Goal: Task Accomplishment & Management: Complete application form

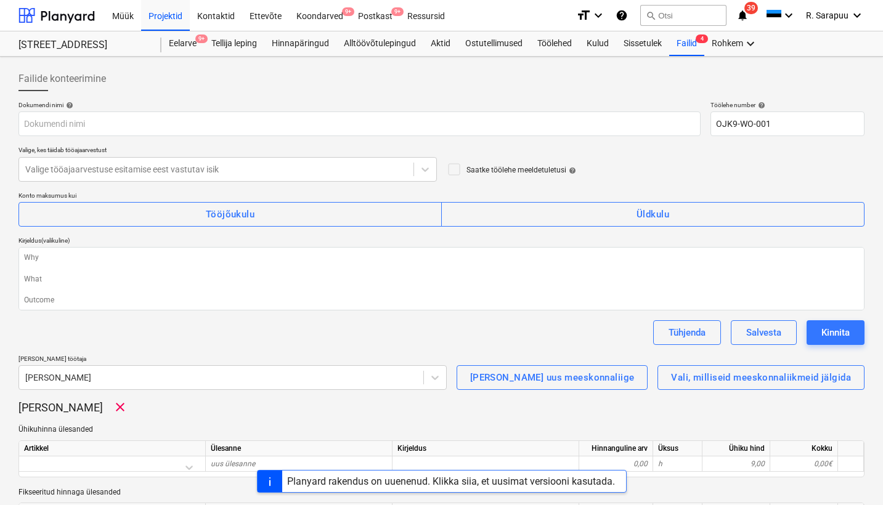
type textarea "x"
click at [863, 10] on icon "keyboard_arrow_down" at bounding box center [857, 15] width 15 height 15
click at [837, 57] on div "Sätted" at bounding box center [828, 48] width 74 height 20
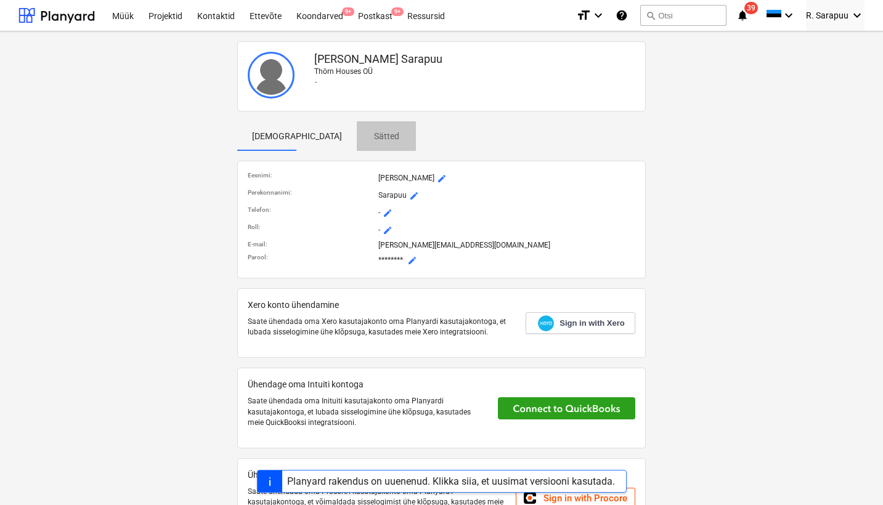
click at [372, 135] on p "Sätted" at bounding box center [387, 136] width 30 height 13
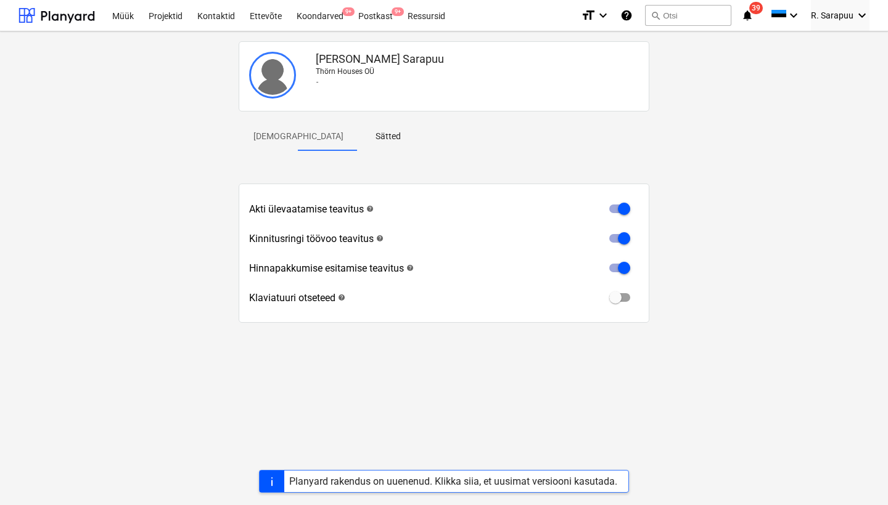
click at [280, 138] on p "Profiil" at bounding box center [298, 136] width 90 height 13
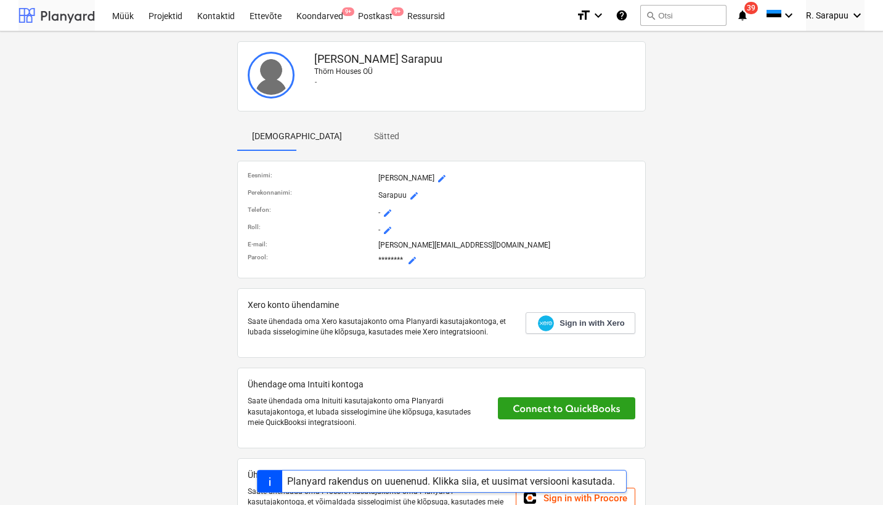
click at [73, 20] on div at bounding box center [56, 15] width 76 height 31
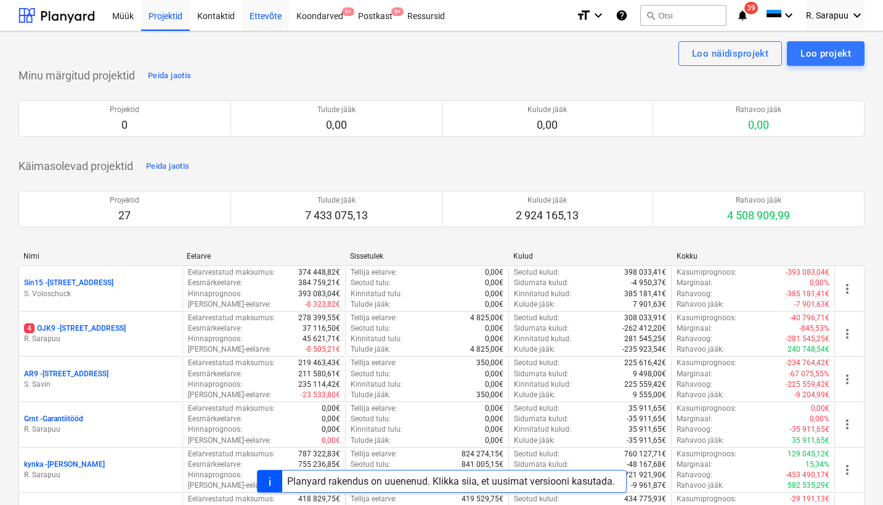
click at [271, 20] on div "Ettevõte" at bounding box center [265, 14] width 47 height 31
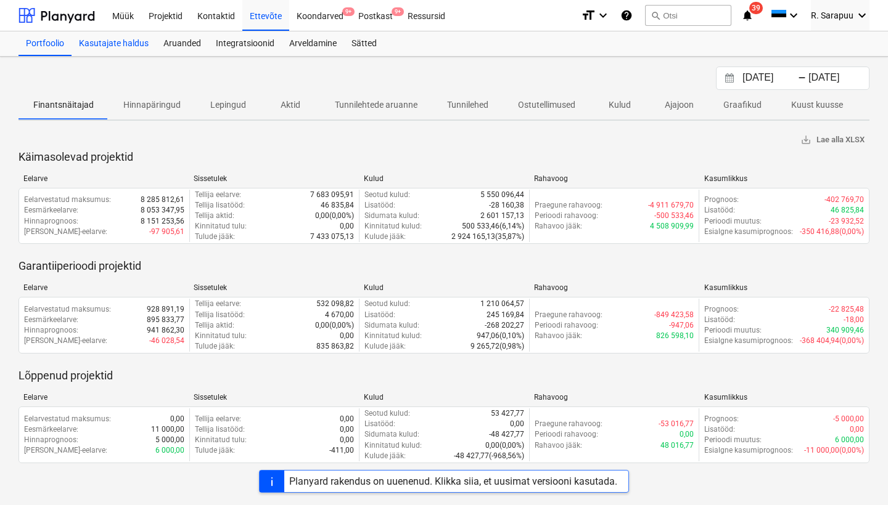
click at [113, 45] on div "Kasutajate haldus" at bounding box center [114, 43] width 84 height 25
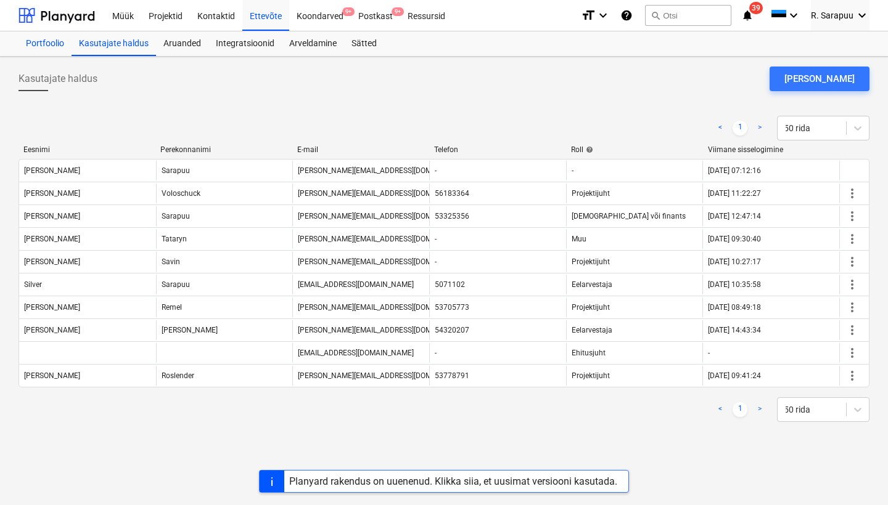
click at [63, 43] on div "Portfoolio" at bounding box center [44, 43] width 53 height 25
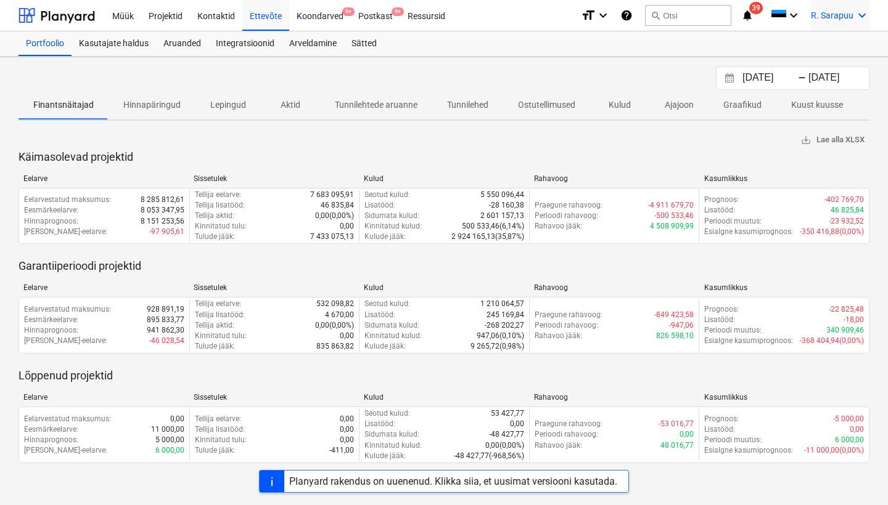
click at [857, 9] on icon "keyboard_arrow_down" at bounding box center [861, 15] width 15 height 15
click at [820, 53] on div "Sätted" at bounding box center [832, 48] width 74 height 20
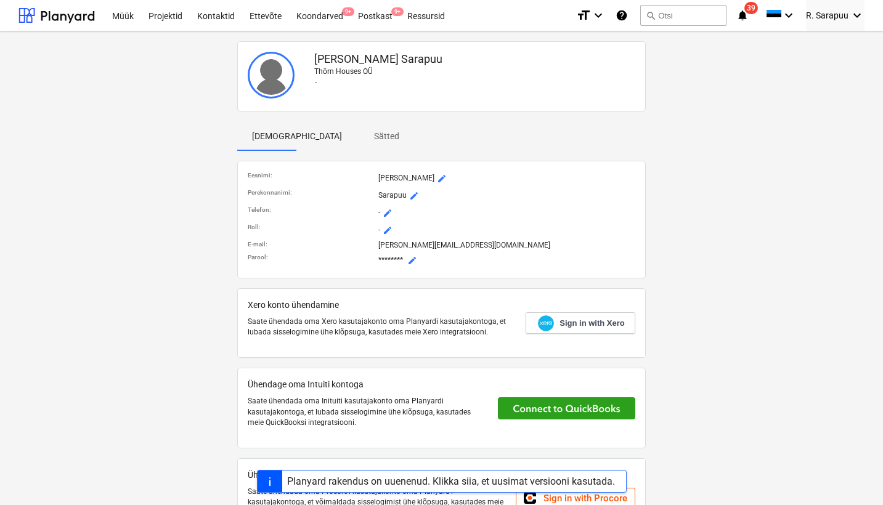
click at [344, 67] on p "Thörn Houses OÜ" at bounding box center [474, 72] width 321 height 10
click at [372, 134] on p "Sätted" at bounding box center [387, 136] width 30 height 13
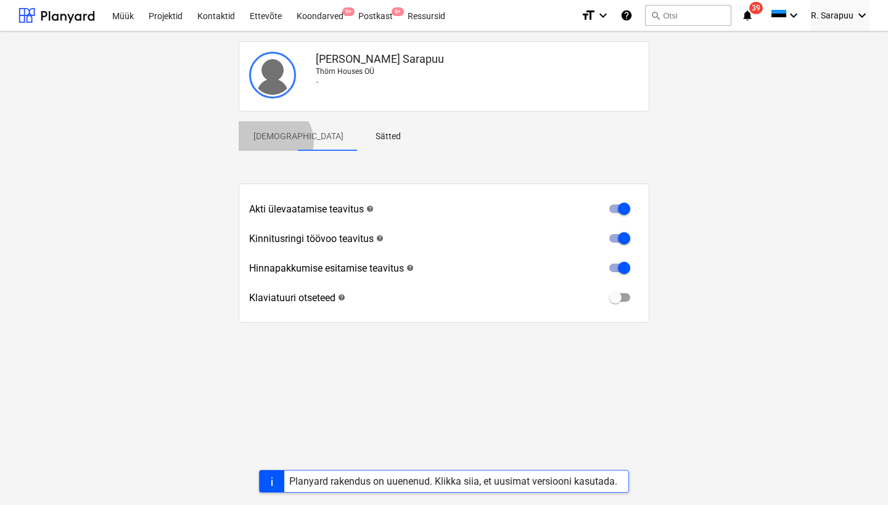
click at [273, 142] on p "Profiil" at bounding box center [298, 136] width 90 height 13
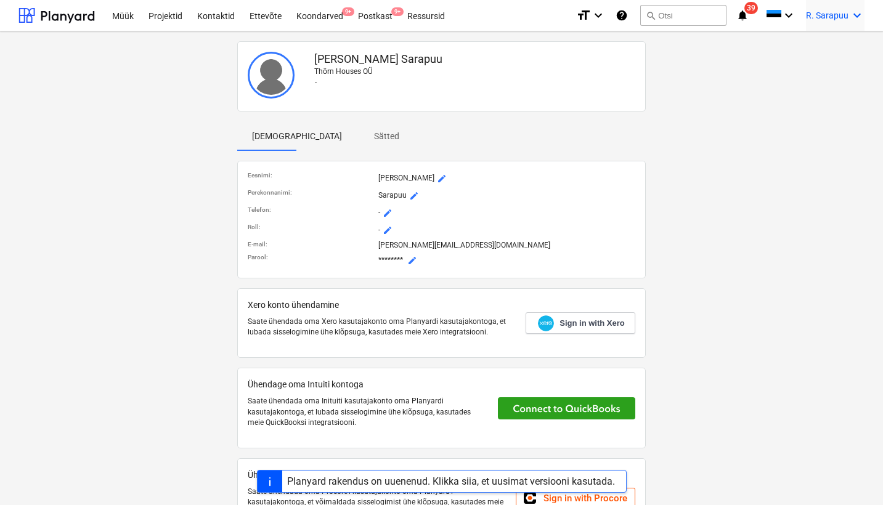
click at [833, 17] on span "R. Sarapuu" at bounding box center [827, 15] width 43 height 10
click at [824, 66] on div "Logi välja" at bounding box center [828, 68] width 74 height 20
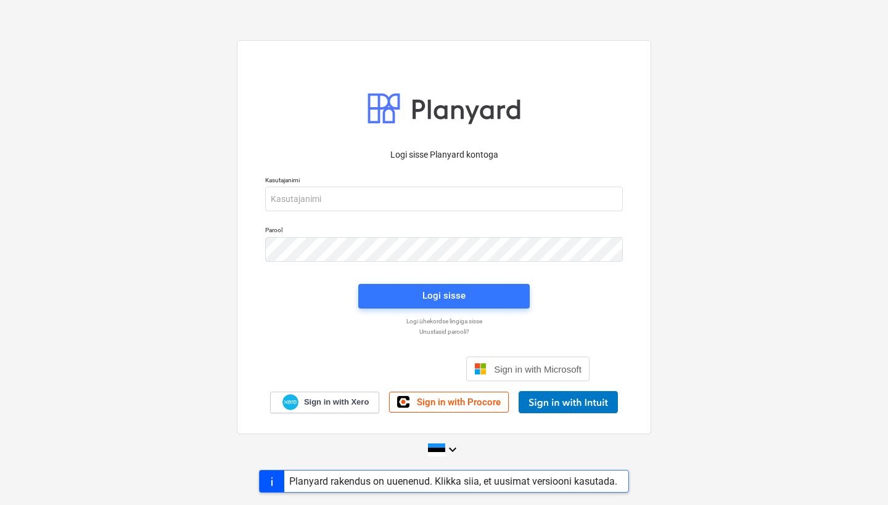
click at [437, 156] on p "Logi sisse Planyard kontoga" at bounding box center [444, 155] width 358 height 13
click at [437, 288] on div "Logi sisse" at bounding box center [443, 296] width 43 height 16
click at [432, 114] on div at bounding box center [444, 107] width 154 height 43
click at [389, 107] on div at bounding box center [444, 107] width 154 height 43
click at [460, 323] on p "Logi ühekordse lingiga sisse" at bounding box center [444, 321] width 370 height 8
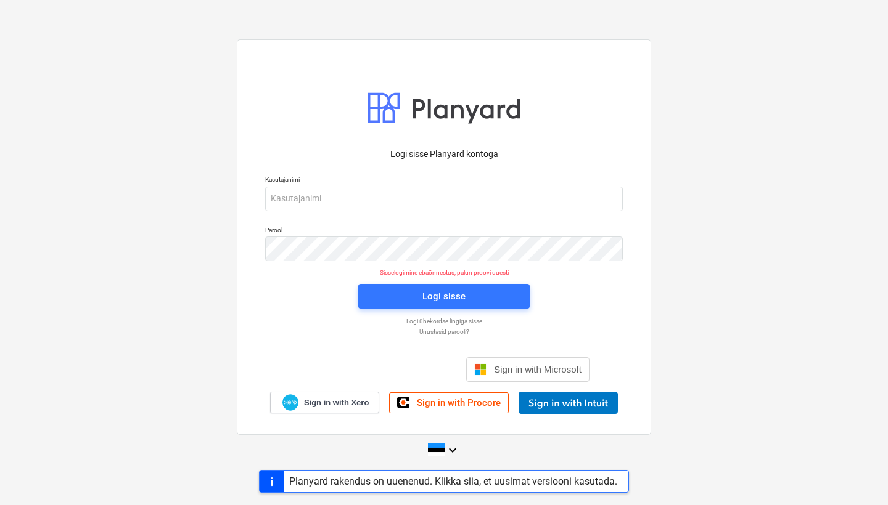
click at [450, 115] on div at bounding box center [444, 107] width 154 height 43
click at [375, 107] on div at bounding box center [444, 107] width 154 height 43
click at [414, 157] on p "Logi sisse Planyard kontoga" at bounding box center [444, 154] width 358 height 13
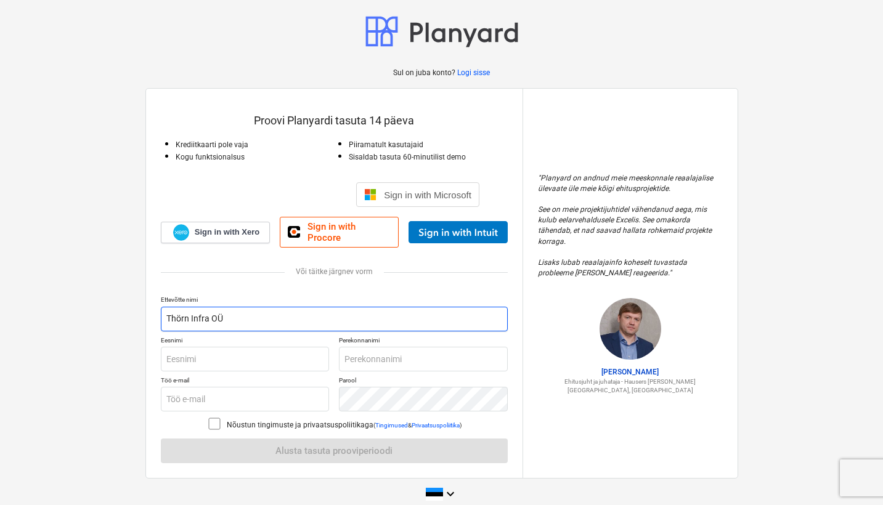
type input "Thörn Infra OÜ"
type input "[PERSON_NAME]"
type input "Sarapuu"
type input "T"
type input "[EMAIL_ADDRESS][DOMAIN_NAME]"
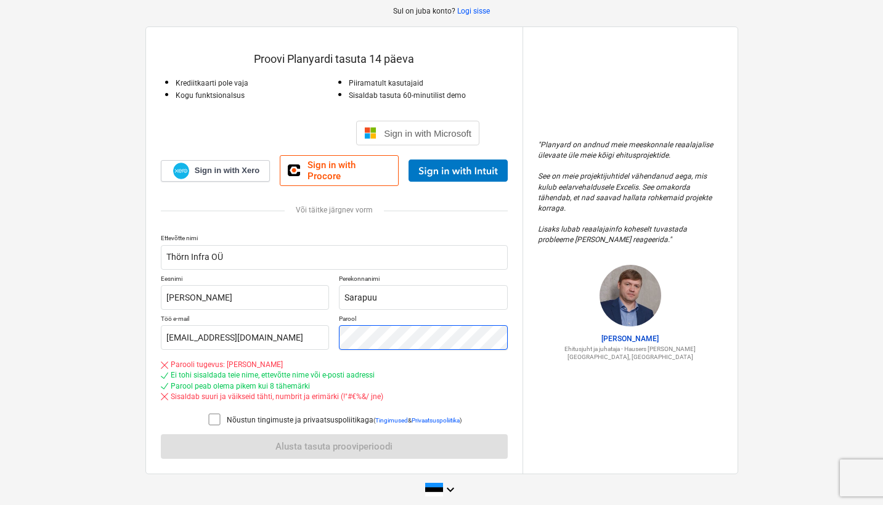
scroll to position [61, 0]
click at [217, 413] on icon at bounding box center [214, 420] width 15 height 15
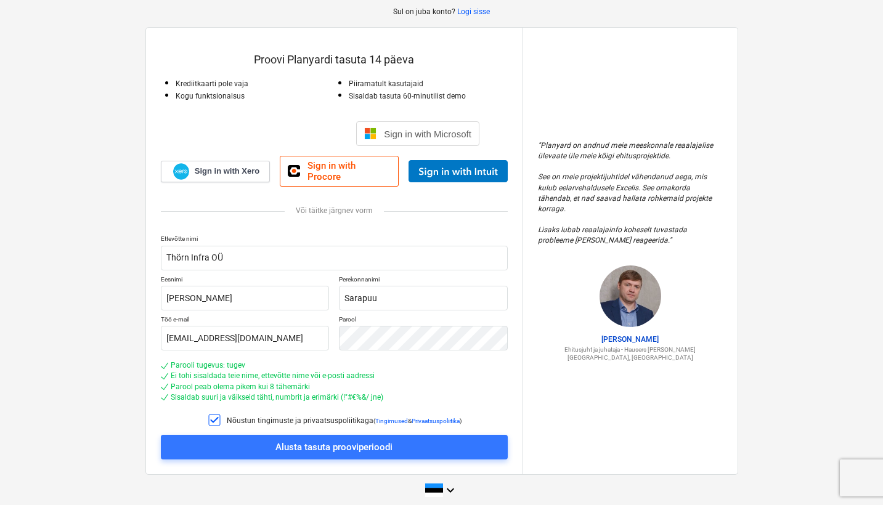
click at [489, 361] on div "Parooli tugevus: tugev" at bounding box center [334, 366] width 347 height 10
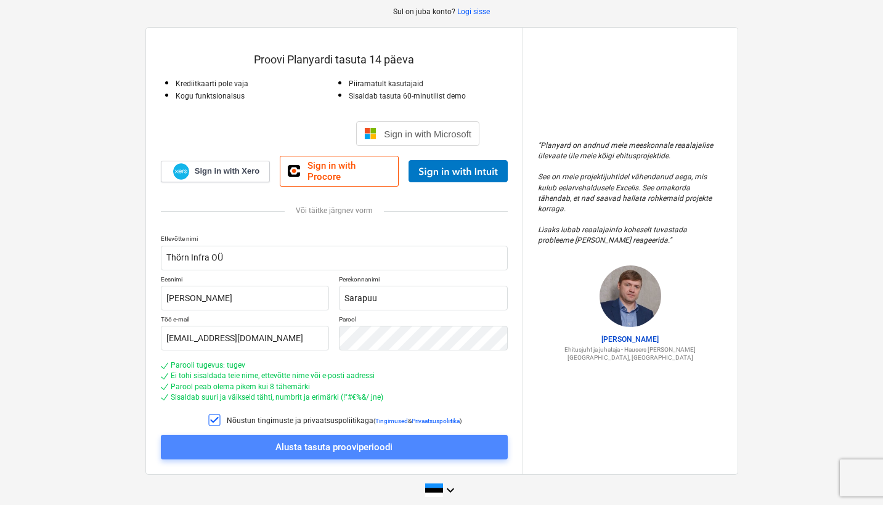
click at [394, 446] on button "Alusta tasuta prooviperioodi" at bounding box center [334, 447] width 347 height 25
